Goal: Task Accomplishment & Management: Use online tool/utility

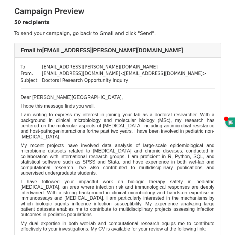
click at [66, 122] on p "I am writing to express my interest in joining your lab as a doctoral researche…" at bounding box center [118, 126] width 194 height 28
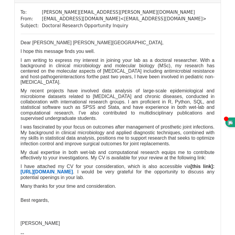
scroll to position [1196, 0]
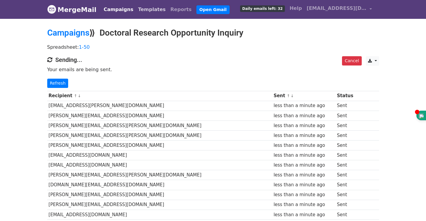
click at [149, 11] on link "Templates" at bounding box center [152, 10] width 32 height 12
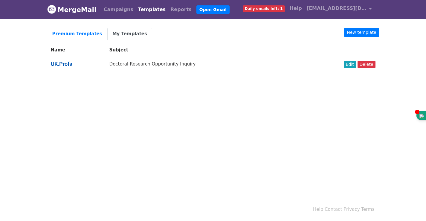
click at [52, 63] on link "UK.Profs" at bounding box center [61, 64] width 21 height 6
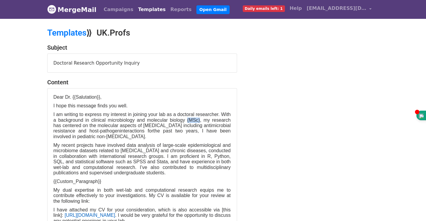
drag, startPoint x: 171, startPoint y: 120, endPoint x: 178, endPoint y: 123, distance: 7.2
click at [178, 123] on p "I am writing to express my interest in joining your lab as a doctoral researche…" at bounding box center [142, 126] width 177 height 28
click at [122, 120] on p "I am writing to express my interest in joining your lab as a doctoral researche…" at bounding box center [142, 126] width 177 height 28
drag, startPoint x: 167, startPoint y: 119, endPoint x: 178, endPoint y: 121, distance: 11.2
click at [178, 121] on p "I am writing to express my interest in joining your lab as a doctoral researche…" at bounding box center [142, 126] width 177 height 28
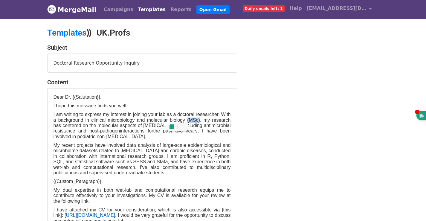
copy p "(MSc)"
click at [123, 120] on p "I am writing to express my interest in joining your lab as a doctoral researche…" at bounding box center [142, 126] width 177 height 28
click at [121, 119] on p "I am writing to express my interest in joining your lab as a doctoral researche…" at bounding box center [142, 126] width 177 height 28
click at [123, 120] on p "I am writing to express my interest in joining your lab as a doctoral researche…" at bounding box center [142, 126] width 177 height 28
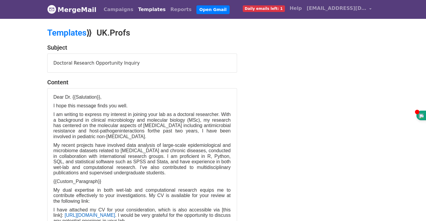
click at [128, 119] on p "I am writing to express my interest in joining your lab as a doctoral researche…" at bounding box center [142, 126] width 177 height 28
click at [152, 156] on p "My recent projects have involved data analysis of large-scale epidemiological a…" at bounding box center [142, 159] width 177 height 33
click at [99, 100] on p "Dear Dr. {{Salutation}}," at bounding box center [142, 96] width 177 height 5
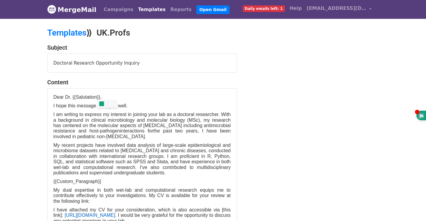
click at [112, 133] on p "I am writing to express my interest in joining your lab as a doctoral researche…" at bounding box center [142, 126] width 177 height 28
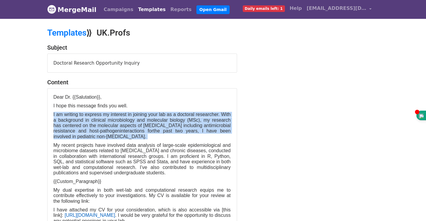
click at [112, 133] on p "I am writing to express my interest in joining your lab as a doctoral researche…" at bounding box center [142, 126] width 177 height 28
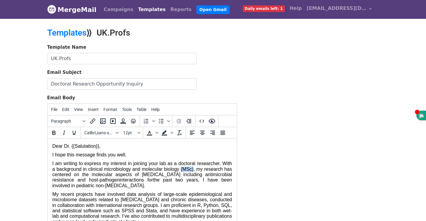
drag, startPoint x: 177, startPoint y: 168, endPoint x: 189, endPoint y: 170, distance: 11.6
click at [189, 170] on p "I am writing to express my interest in joining your lab as a doctoral researche…" at bounding box center [142, 175] width 180 height 28
click at [126, 169] on p "I am writing to express my interest in joining your lab as a doctoral researche…" at bounding box center [142, 175] width 180 height 28
click at [125, 168] on p "I am writing to express my interest in joining your lab as a doctoral researche…" at bounding box center [142, 175] width 180 height 28
click at [135, 185] on p "I am writing to express my interest in joining your lab as a doctoral researche…" at bounding box center [142, 175] width 180 height 28
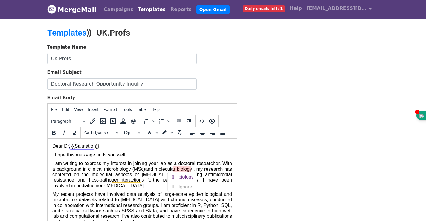
click at [189, 170] on span "and molecular biology , my research has centered on the molecular aspects of in…" at bounding box center [142, 175] width 180 height 16
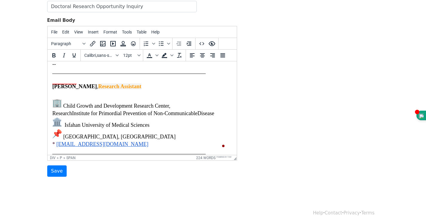
scroll to position [82, 0]
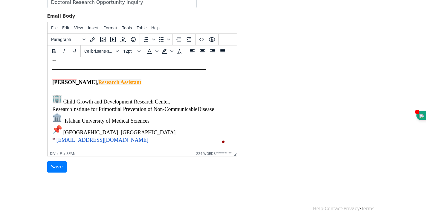
click at [51, 173] on body "MergeMail Campaigns Templates Reports Open Gmail Daily emails left: 1 Help sh.r…" at bounding box center [213, 57] width 426 height 278
click at [51, 168] on input "Save" at bounding box center [56, 166] width 19 height 11
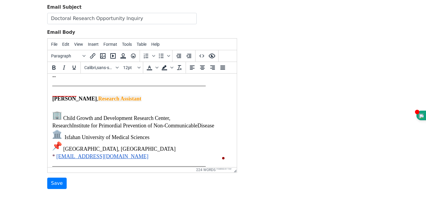
scroll to position [101, 0]
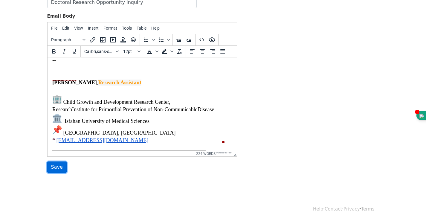
click at [54, 167] on input "Save" at bounding box center [56, 166] width 19 height 11
